Goal: Information Seeking & Learning: Learn about a topic

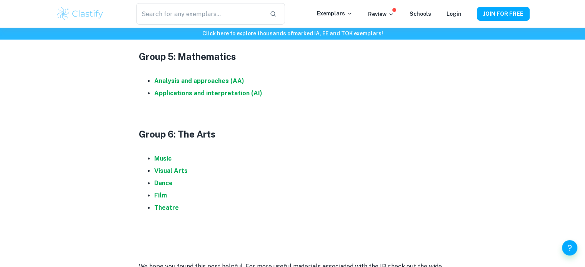
scroll to position [925, 0]
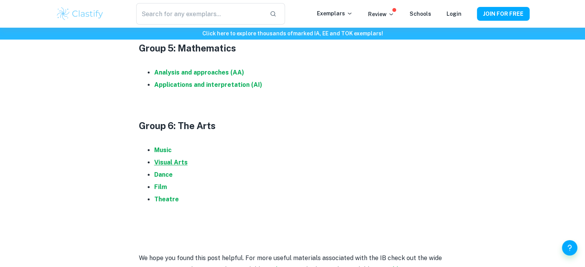
click at [178, 164] on strong "Visual Arts" at bounding box center [170, 162] width 33 height 7
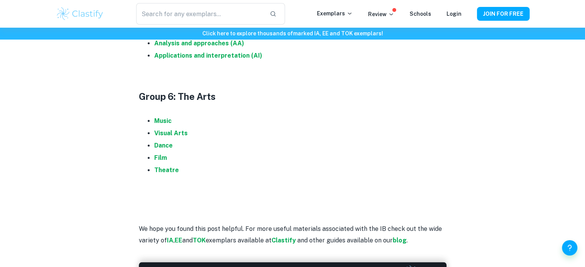
scroll to position [945, 0]
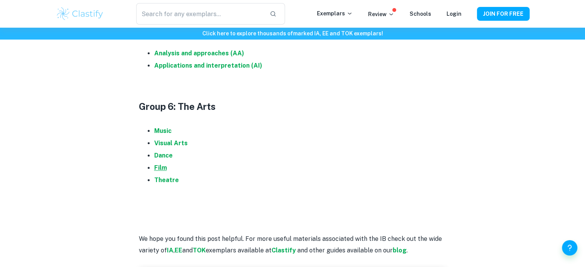
click at [155, 169] on strong "Film" at bounding box center [160, 167] width 13 height 7
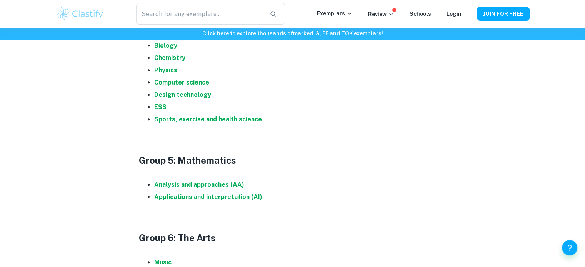
scroll to position [812, 0]
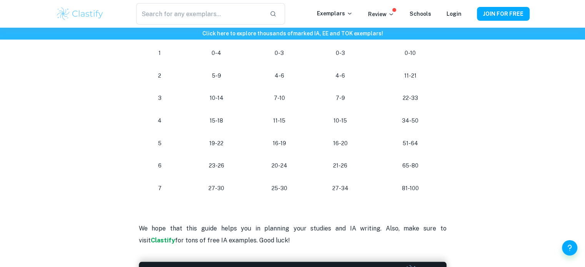
scroll to position [750, 0]
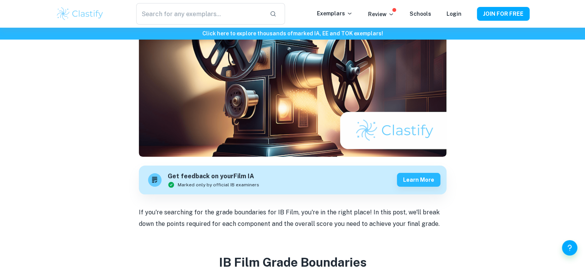
scroll to position [109, 0]
